Goal: Task Accomplishment & Management: Manage account settings

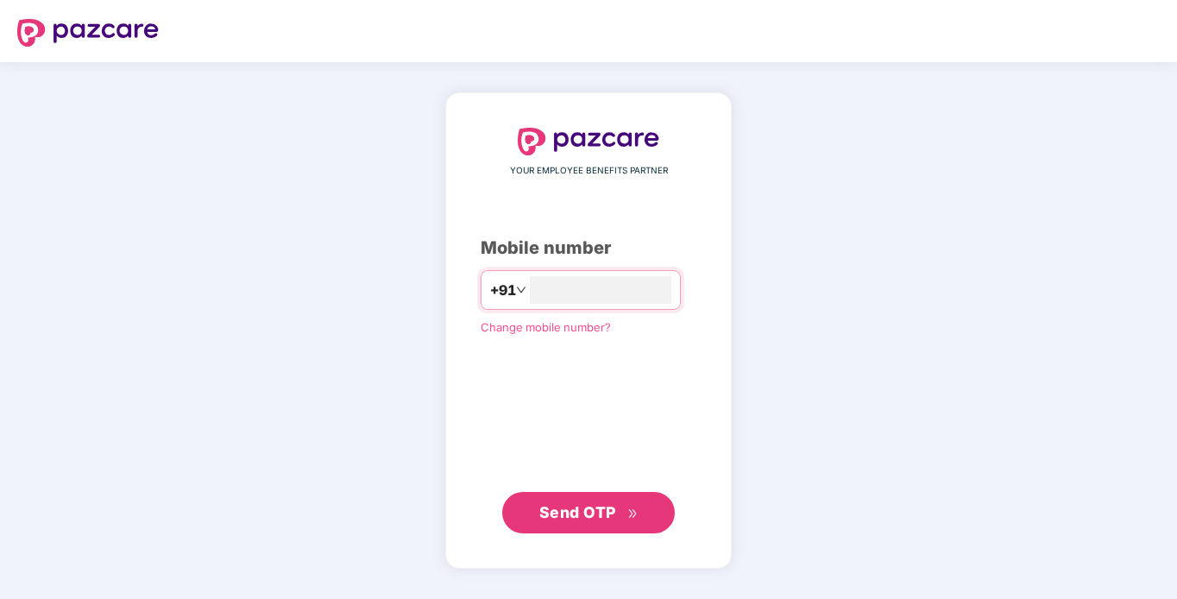
type input "**********"
click at [548, 520] on span "Send OTP" at bounding box center [588, 512] width 99 height 24
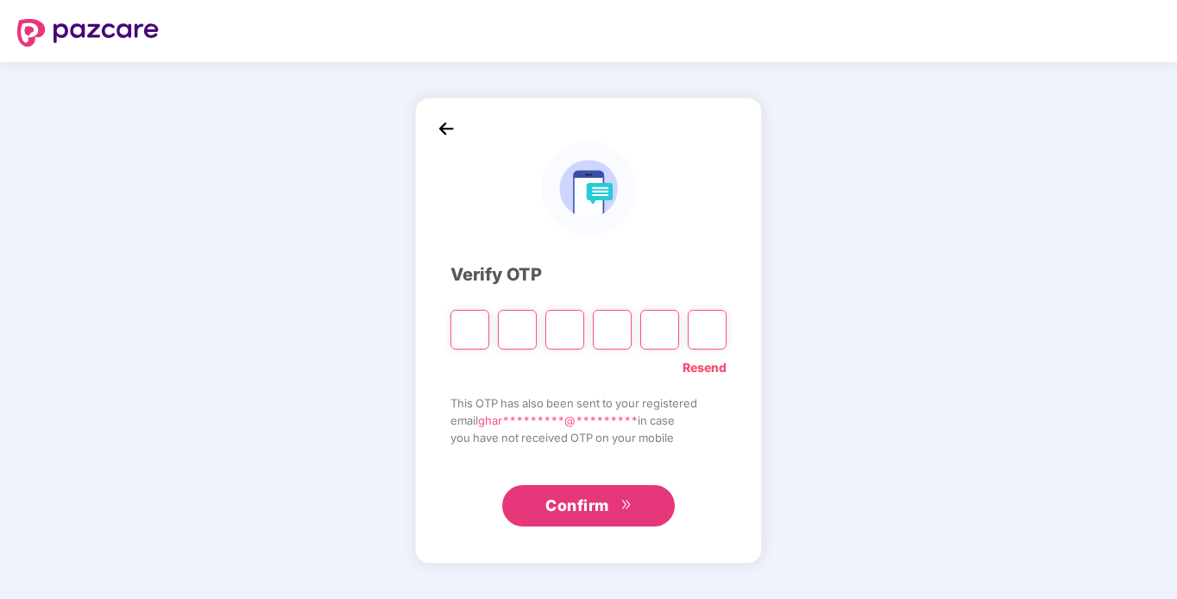
type input "*"
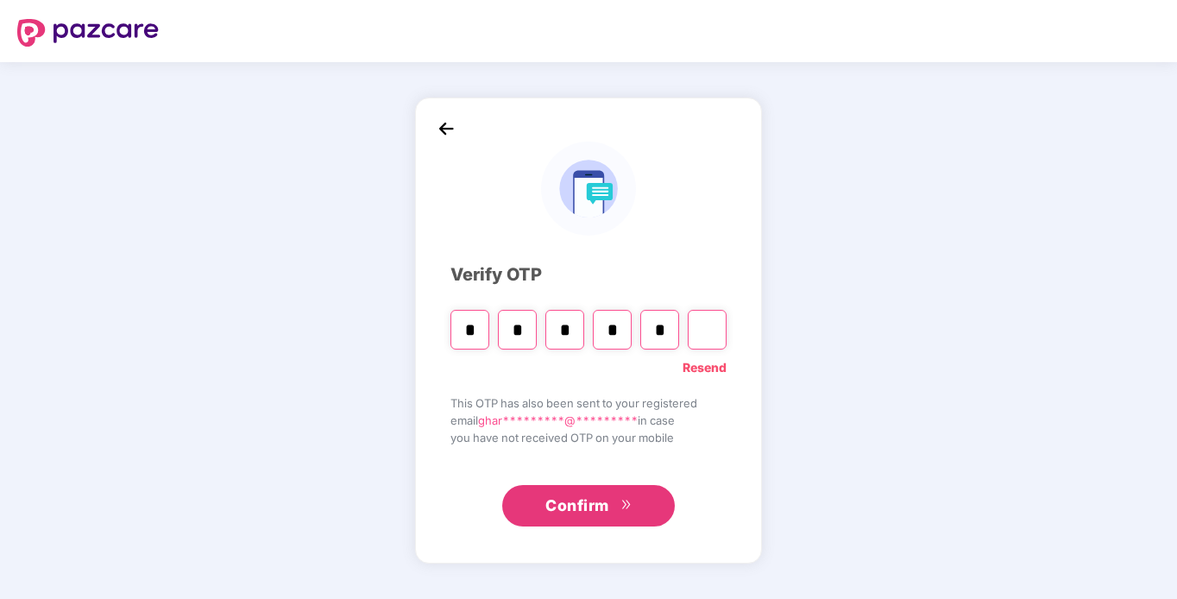
type input "*"
